Goal: Task Accomplishment & Management: Use online tool/utility

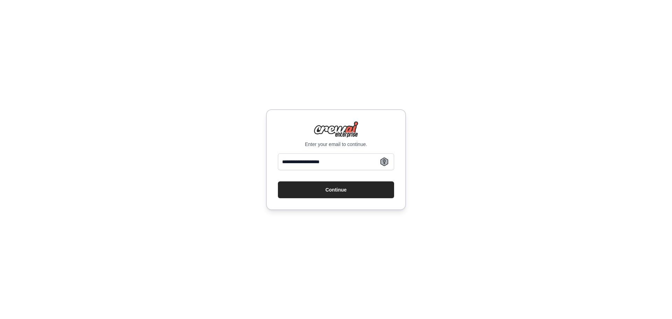
click at [305, 165] on input "**********" at bounding box center [336, 161] width 116 height 17
drag, startPoint x: 310, startPoint y: 164, endPoint x: 303, endPoint y: 165, distance: 7.0
click at [303, 165] on input "**********" at bounding box center [336, 161] width 116 height 17
drag, startPoint x: 307, startPoint y: 164, endPoint x: 298, endPoint y: 164, distance: 8.8
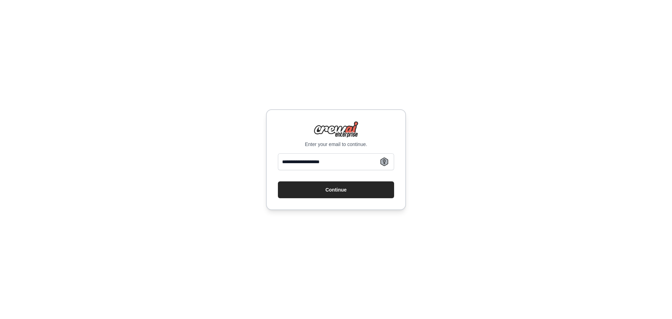
click at [298, 164] on input "**********" at bounding box center [336, 161] width 116 height 17
type input "**********"
click at [346, 186] on button "Continue" at bounding box center [336, 189] width 116 height 17
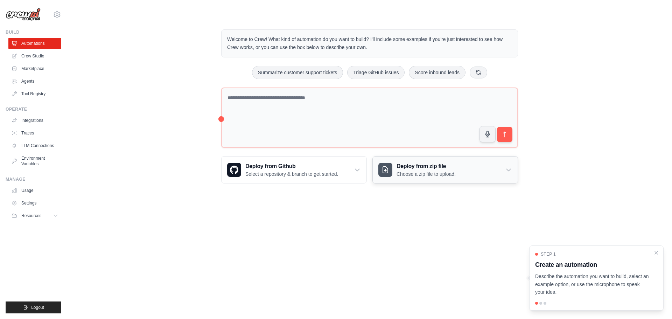
click at [448, 170] on h3 "Deploy from zip file" at bounding box center [425, 166] width 59 height 8
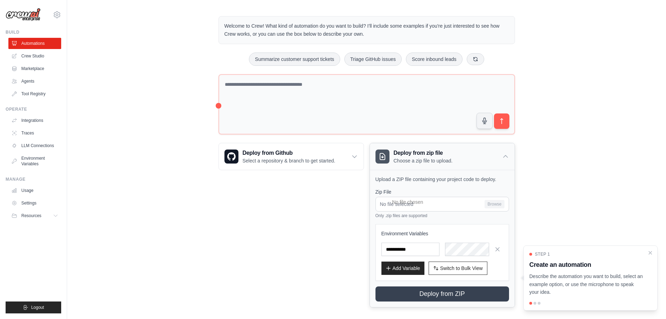
scroll to position [20, 0]
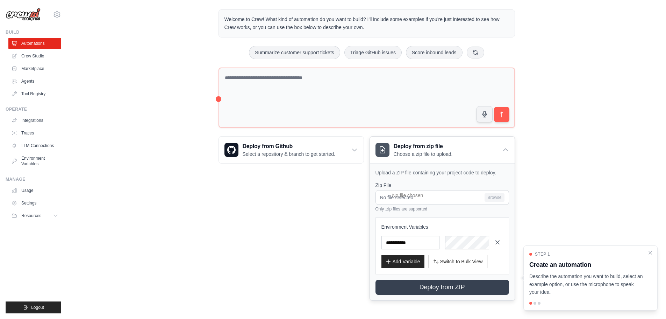
click at [496, 242] on icon "button" at bounding box center [497, 242] width 7 height 7
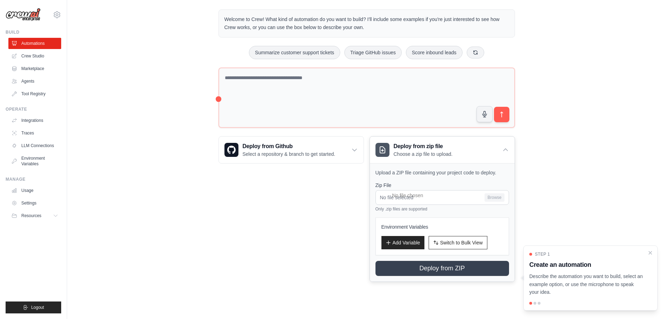
scroll to position [1, 0]
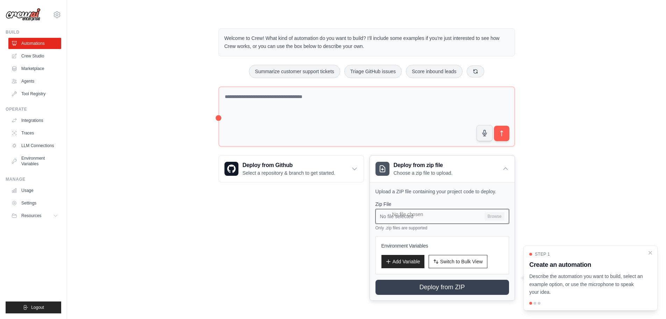
click at [494, 216] on input "No file selected Browse" at bounding box center [443, 216] width 134 height 15
type input "**********"
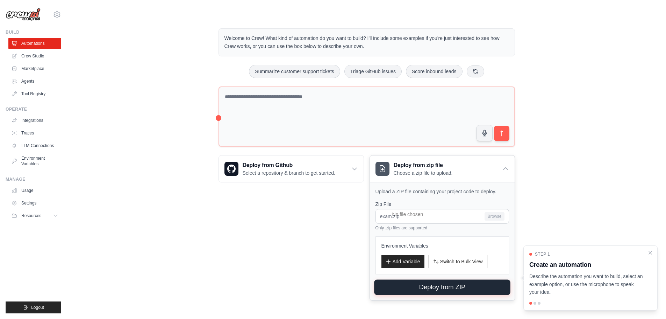
click at [426, 287] on button "Deploy from ZIP" at bounding box center [442, 286] width 136 height 15
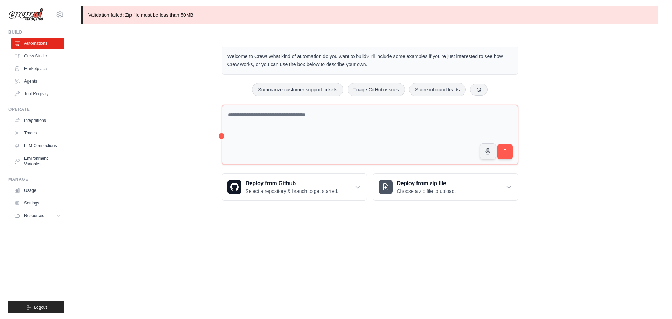
scroll to position [0, 0]
click at [57, 215] on icon at bounding box center [56, 216] width 3 height 2
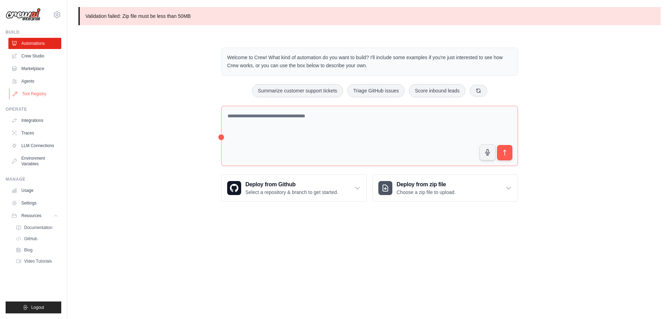
click at [36, 92] on link "Tool Registry" at bounding box center [35, 93] width 53 height 11
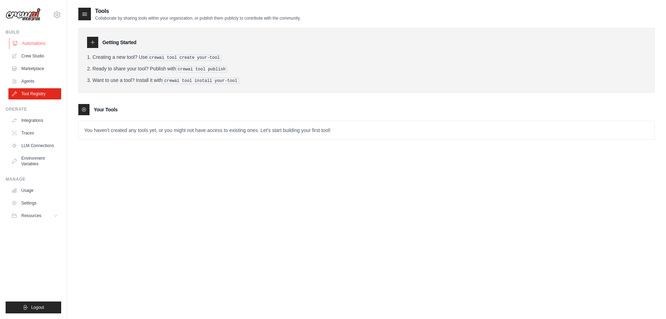
click at [37, 45] on link "Automations" at bounding box center [35, 43] width 53 height 11
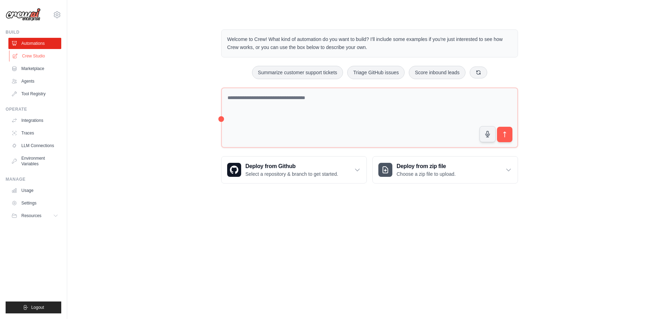
click at [35, 54] on link "Crew Studio" at bounding box center [35, 55] width 53 height 11
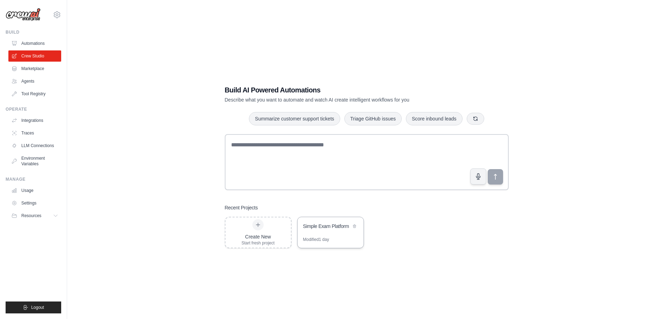
click at [334, 223] on div "Simple Exam Platform" at bounding box center [327, 225] width 48 height 7
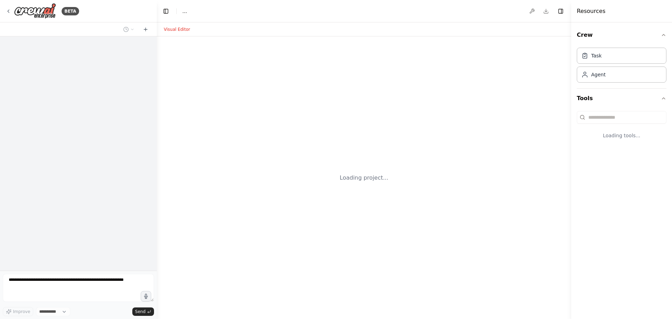
select select "****"
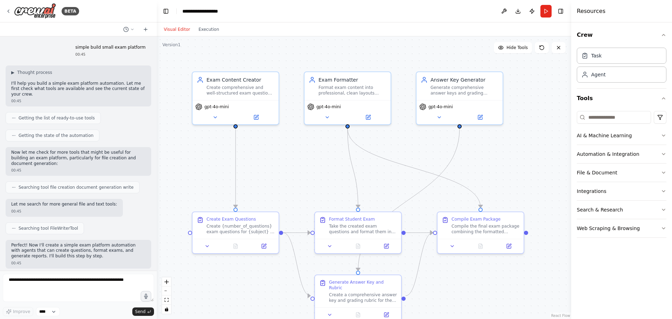
click at [207, 36] on div "Visual Editor Execution" at bounding box center [191, 29] width 64 height 14
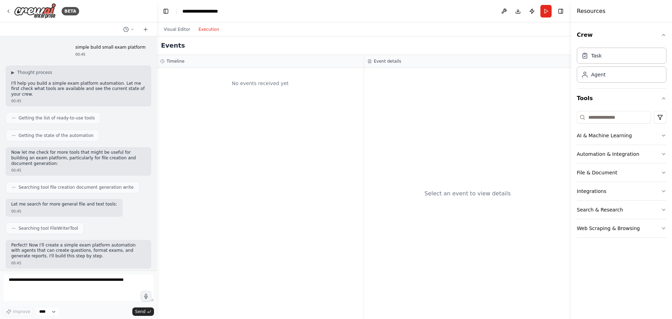
click at [206, 28] on button "Execution" at bounding box center [208, 29] width 29 height 8
click at [174, 28] on button "Visual Editor" at bounding box center [176, 29] width 35 height 8
click at [203, 32] on button "Execution" at bounding box center [208, 29] width 29 height 8
click at [662, 135] on icon "button" at bounding box center [663, 136] width 6 height 6
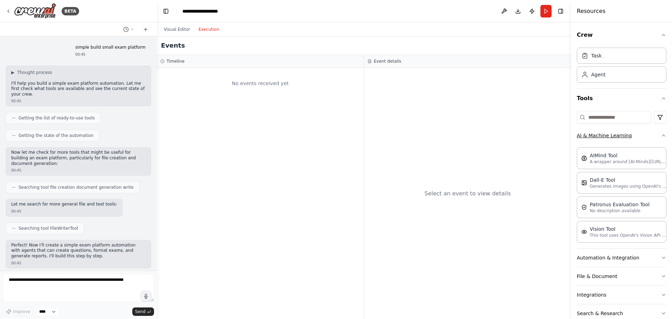
click at [659, 132] on button "AI & Machine Learning" at bounding box center [621, 135] width 90 height 18
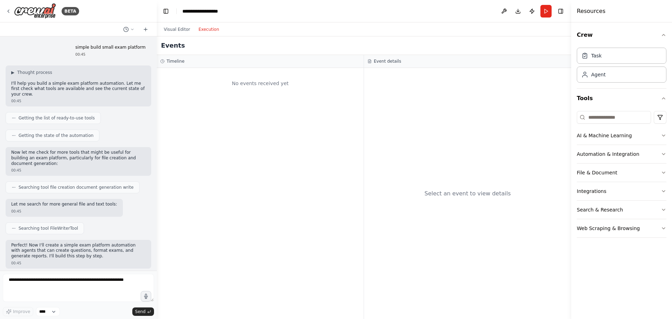
drag, startPoint x: 659, startPoint y: 134, endPoint x: 670, endPoint y: 130, distance: 11.7
click at [670, 130] on div "Crew Task Agent Tools AI & Machine Learning Automation & Integration File & Doc…" at bounding box center [621, 170] width 101 height 296
click at [665, 226] on icon "button" at bounding box center [663, 228] width 6 height 6
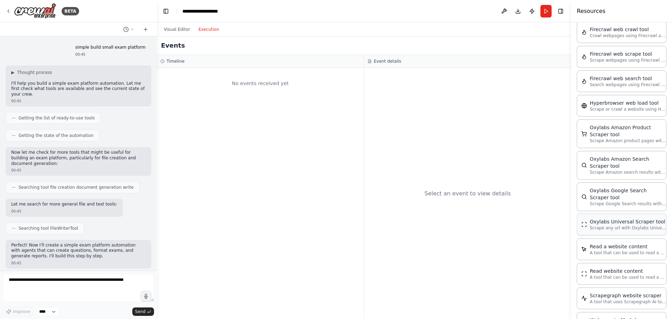
scroll to position [159, 0]
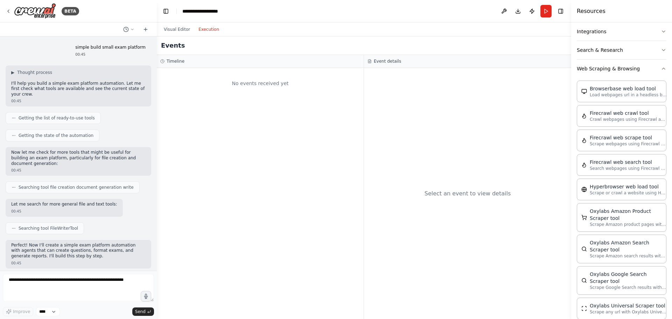
click at [95, 49] on p "simple build small exam platform" at bounding box center [110, 48] width 70 height 6
click at [81, 44] on div "simple build small exam platform 00:45" at bounding box center [110, 51] width 81 height 18
click at [70, 291] on textarea at bounding box center [78, 288] width 151 height 28
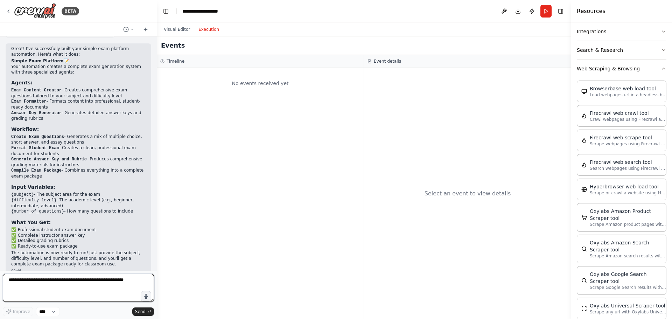
scroll to position [415, 0]
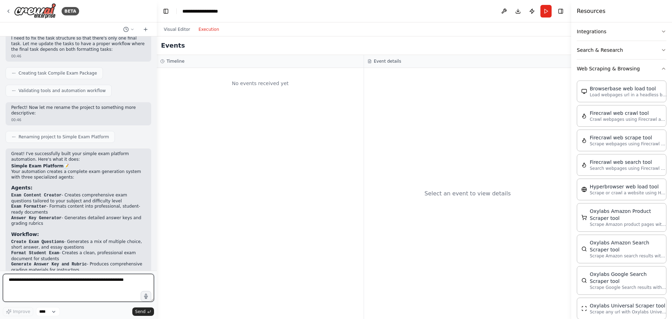
click at [99, 285] on textarea at bounding box center [78, 288] width 151 height 28
click at [133, 30] on icon at bounding box center [132, 29] width 4 height 4
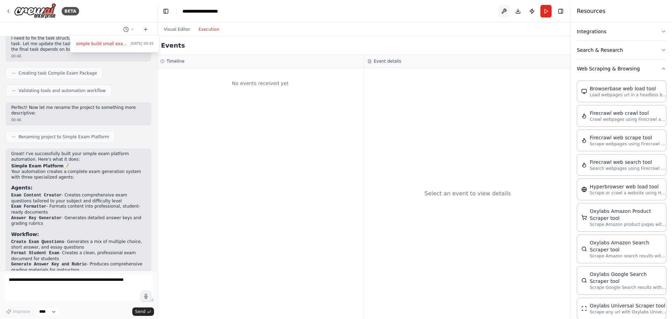
click at [504, 9] on button at bounding box center [503, 11] width 11 height 13
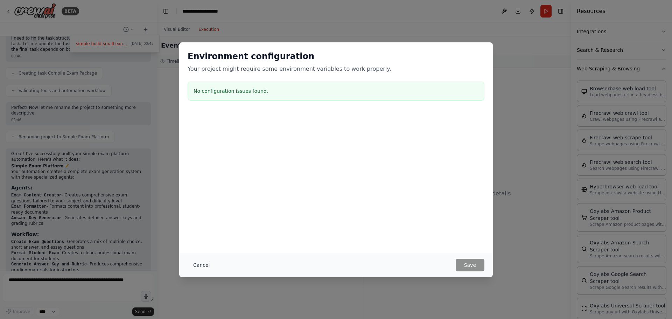
click at [205, 267] on button "Cancel" at bounding box center [201, 264] width 28 height 13
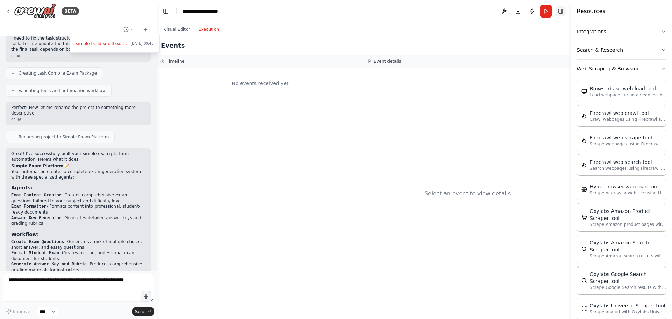
click at [562, 13] on button "Toggle Right Sidebar" at bounding box center [560, 11] width 10 height 10
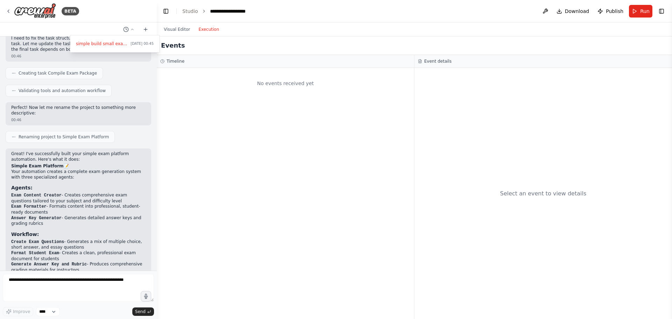
click at [185, 15] on header "**********" at bounding box center [414, 11] width 515 height 22
click at [186, 9] on link "Studio" at bounding box center [190, 11] width 16 height 6
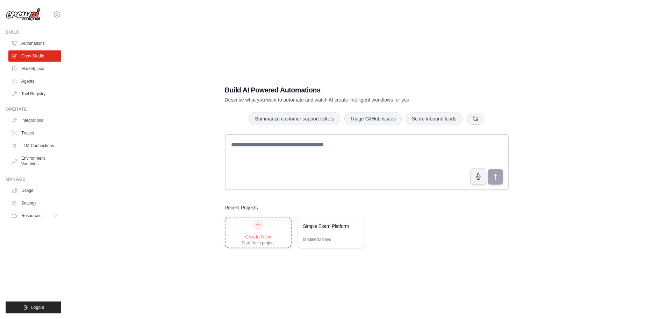
click at [256, 226] on icon at bounding box center [258, 225] width 6 height 6
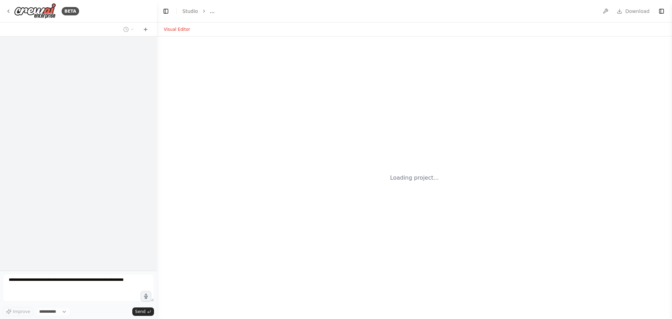
select select "****"
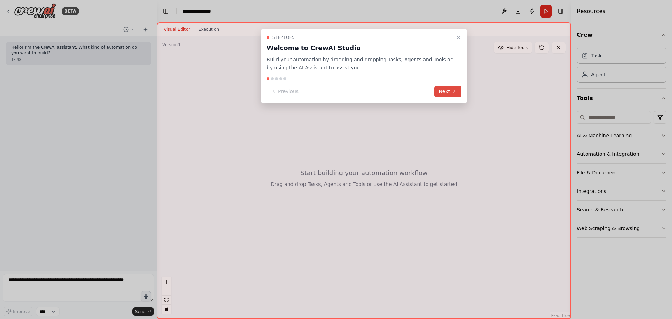
click at [440, 92] on button "Next" at bounding box center [447, 92] width 27 height 12
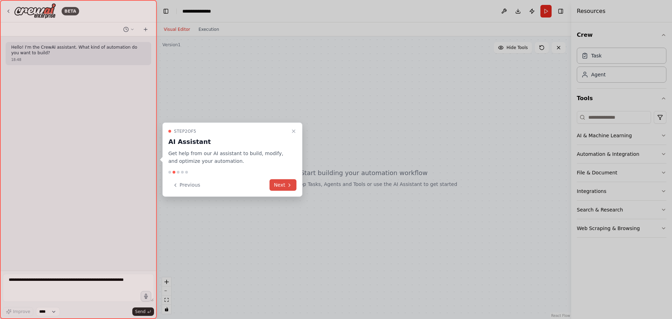
click at [285, 181] on button "Next" at bounding box center [282, 185] width 27 height 12
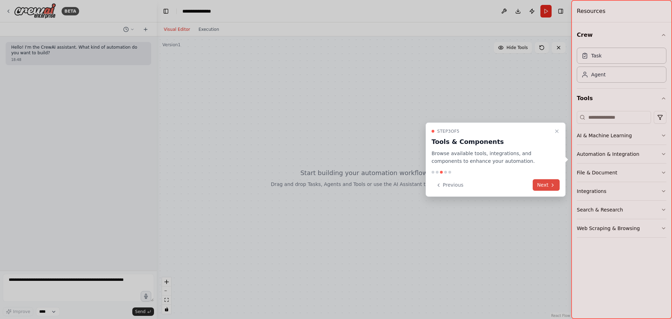
click at [537, 187] on button "Next" at bounding box center [545, 185] width 27 height 12
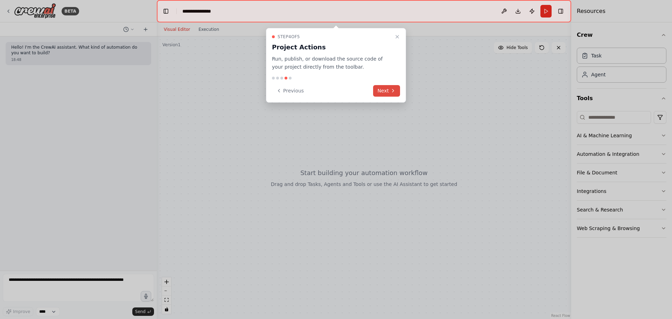
click at [393, 91] on icon at bounding box center [393, 91] width 6 height 6
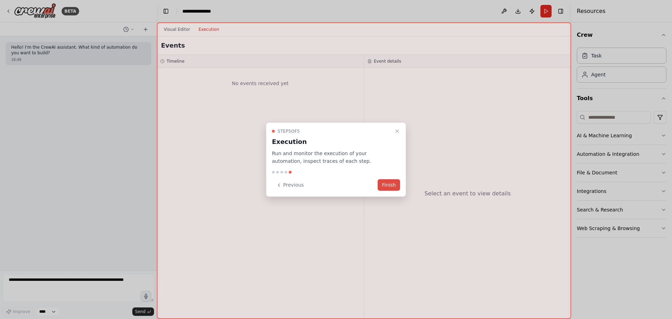
click at [390, 182] on button "Finish" at bounding box center [388, 185] width 22 height 12
